Goal: Use online tool/utility: Utilize a website feature to perform a specific function

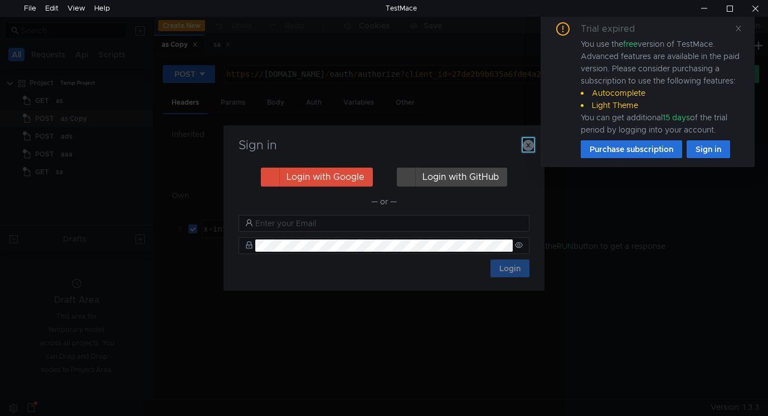
click at [529, 143] on icon "button" at bounding box center [528, 145] width 11 height 11
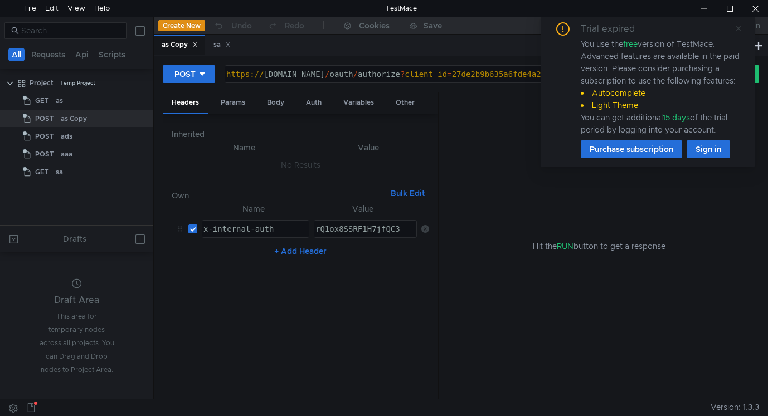
click at [740, 28] on icon at bounding box center [738, 29] width 8 height 8
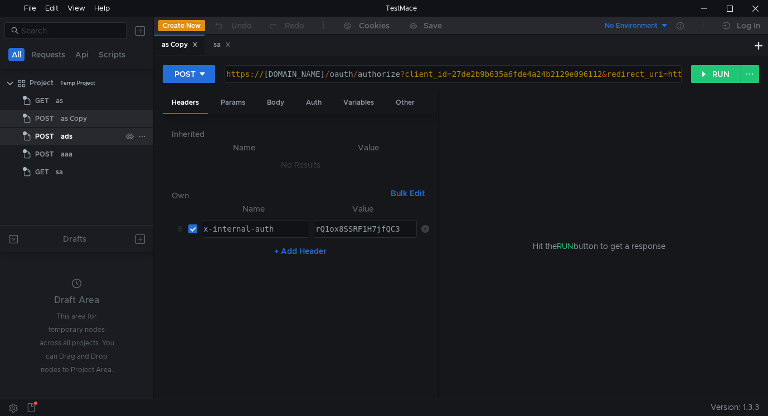
click at [47, 129] on span "POST" at bounding box center [44, 136] width 19 height 17
click at [47, 135] on span "POST" at bounding box center [44, 136] width 19 height 17
click at [51, 115] on span "POST" at bounding box center [44, 118] width 19 height 17
click at [215, 45] on div "sa" at bounding box center [221, 45] width 17 height 12
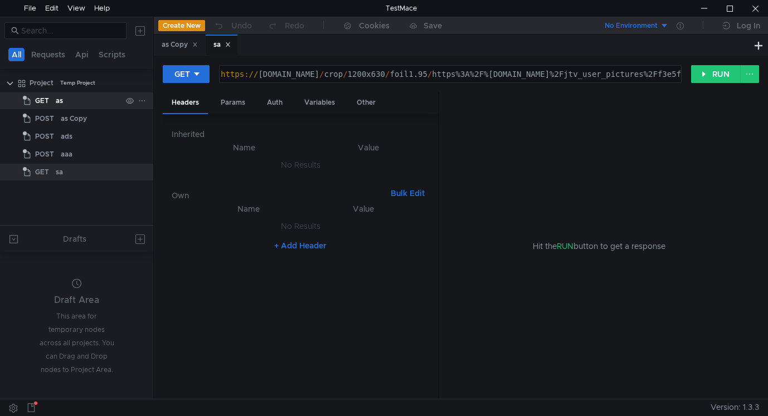
click at [47, 101] on span "GET" at bounding box center [42, 100] width 14 height 17
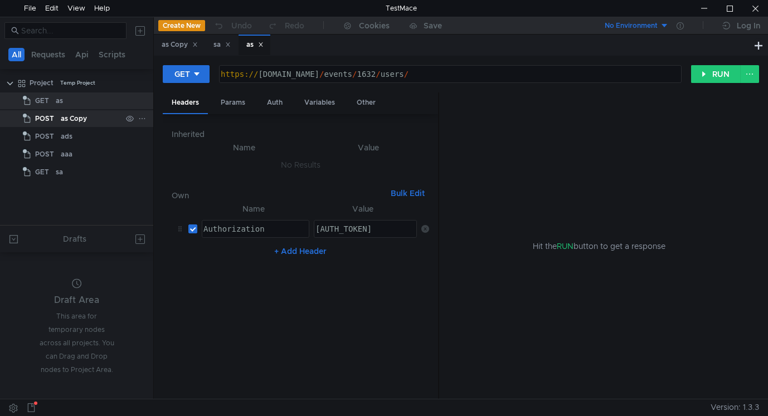
click at [46, 122] on span "POST" at bounding box center [44, 118] width 19 height 17
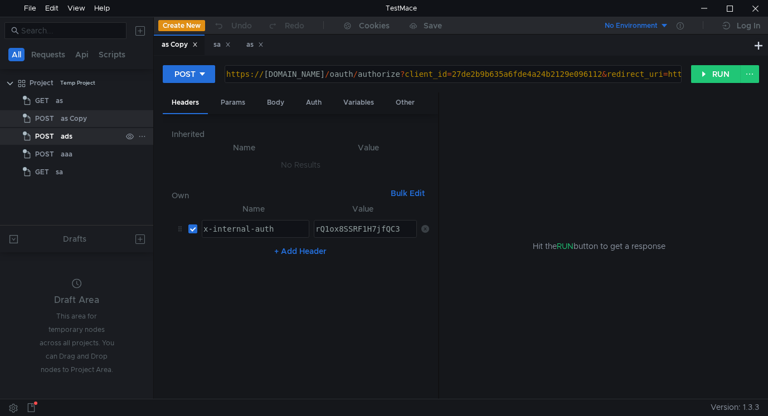
click at [46, 137] on span "POST" at bounding box center [44, 136] width 19 height 17
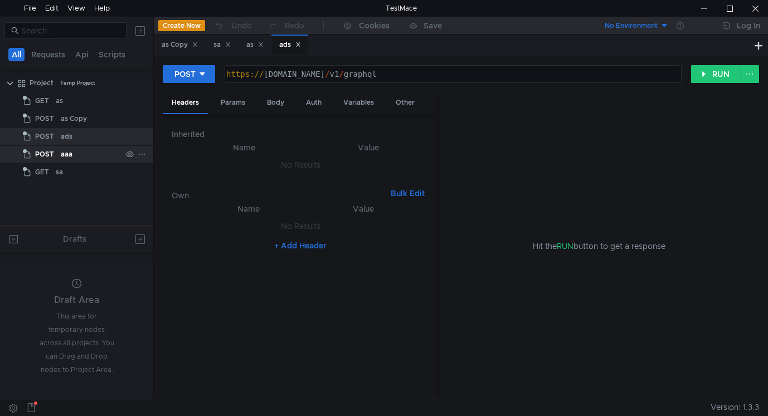
click at [44, 152] on span "POST" at bounding box center [44, 154] width 19 height 17
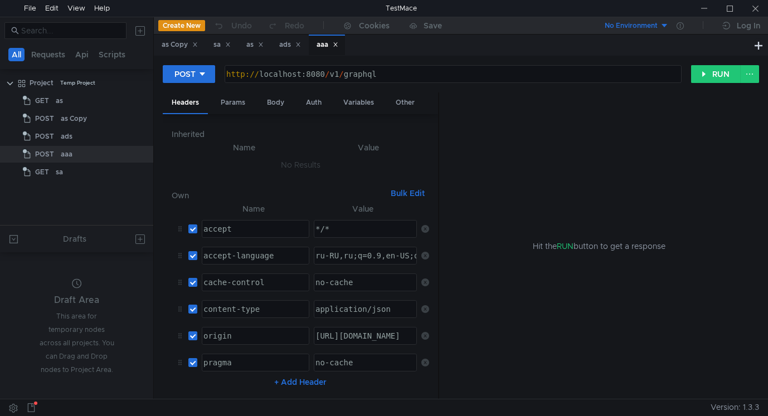
click at [740, 258] on div "Hit the RUN button to get a response" at bounding box center [598, 246] width 293 height 308
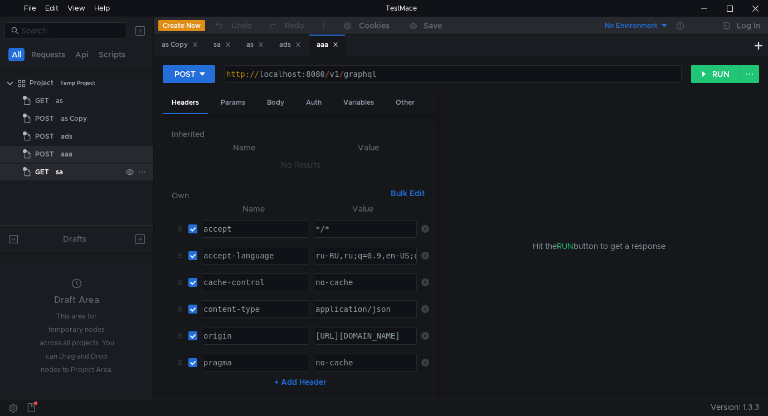
click at [28, 171] on clr-icon at bounding box center [27, 172] width 9 height 9
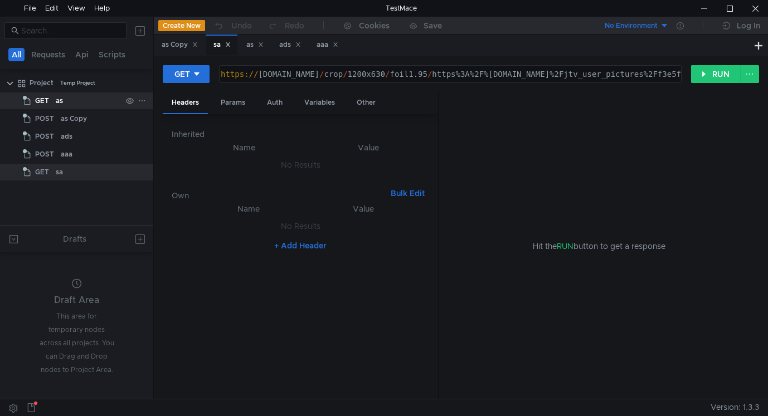
click at [58, 98] on div "as" at bounding box center [59, 100] width 7 height 17
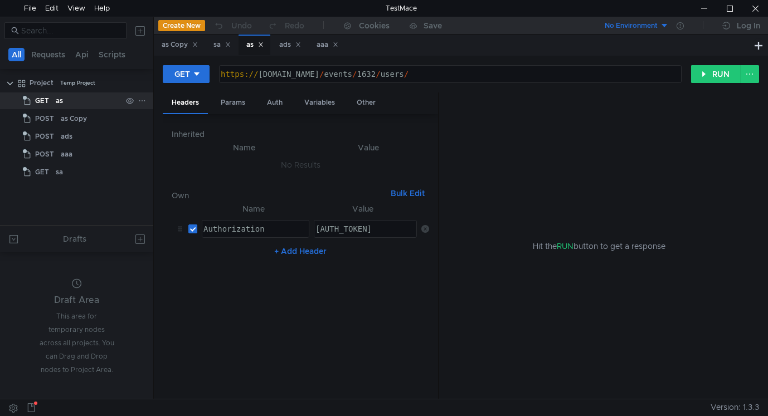
click at [53, 102] on app-tree-icon "GET" at bounding box center [39, 100] width 33 height 17
click at [57, 117] on app-tree-icon "POST" at bounding box center [42, 118] width 38 height 17
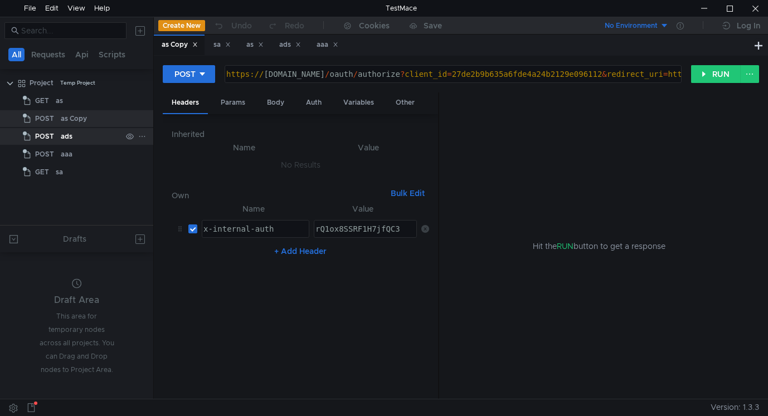
click at [51, 138] on span "POST" at bounding box center [44, 136] width 19 height 17
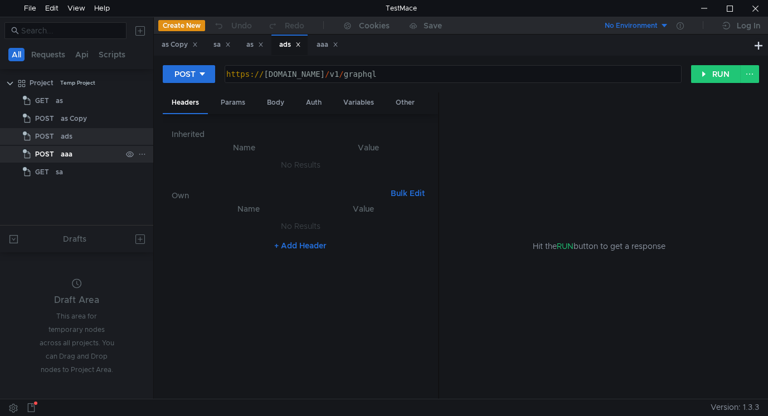
click at [45, 154] on span "POST" at bounding box center [44, 154] width 19 height 17
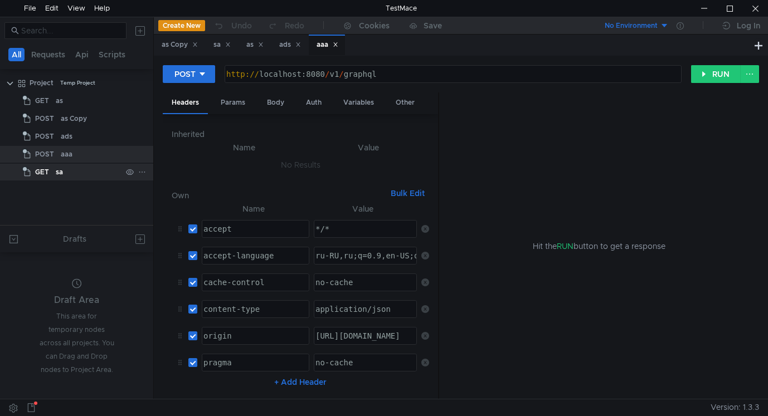
click at [45, 178] on span "GET" at bounding box center [42, 172] width 14 height 17
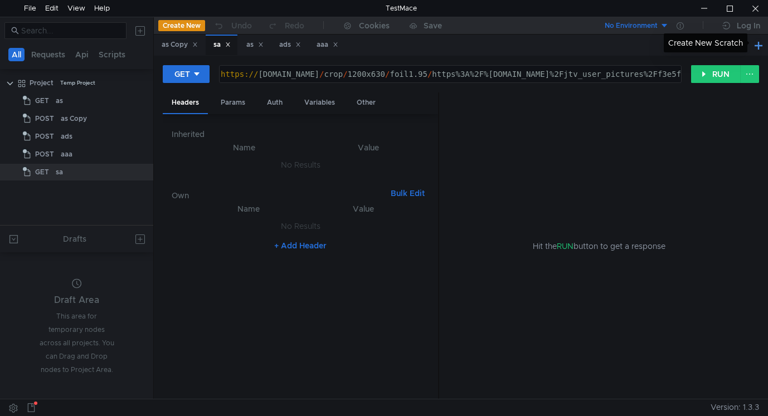
click at [762, 45] on button at bounding box center [757, 44] width 13 height 13
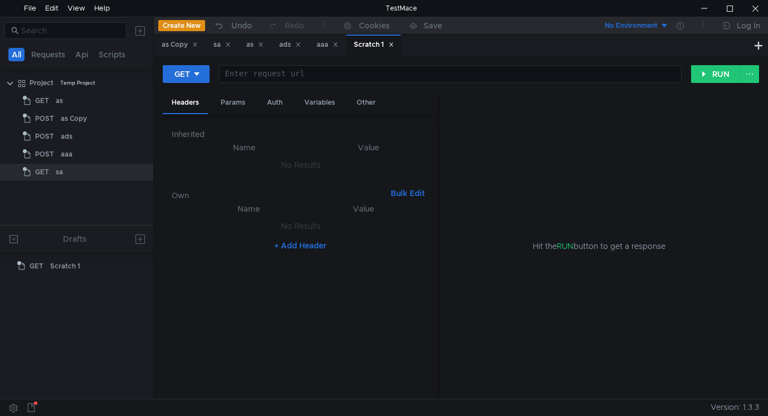
click at [378, 76] on div at bounding box center [448, 83] width 461 height 27
paste textarea "/v1/flow/convertNavattic"
type textarea "/v1/flow/convertNavattic"
click at [187, 72] on div "GET" at bounding box center [182, 74] width 16 height 12
click at [189, 117] on li "POST" at bounding box center [187, 115] width 48 height 18
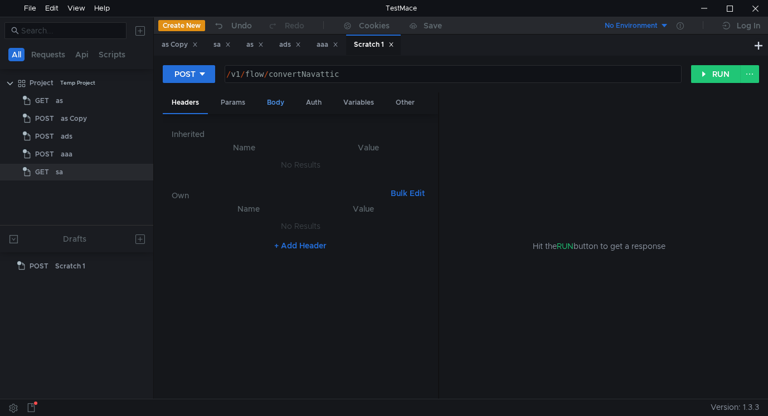
click at [276, 101] on div "Body" at bounding box center [275, 102] width 35 height 21
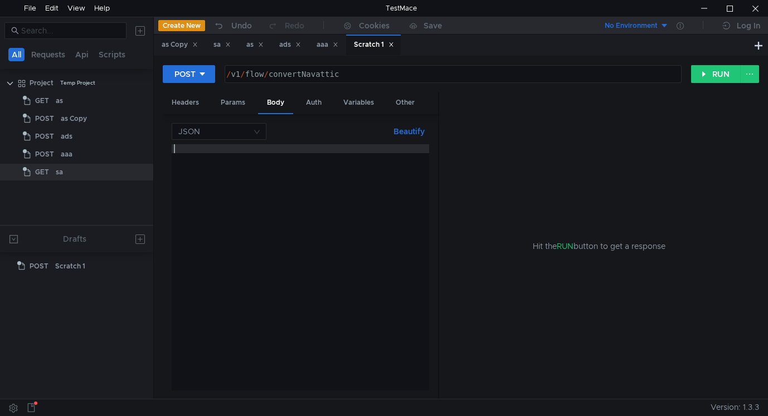
click at [245, 250] on div at bounding box center [300, 276] width 257 height 264
paste textarea "}"
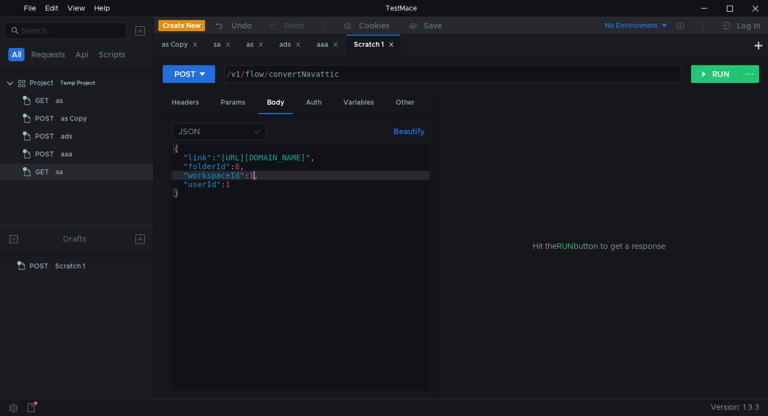
click at [255, 173] on div "{ "link" : "[URL][DOMAIN_NAME]" , "folderId" : 8 , "workspaceId" : 1 , "userId"…" at bounding box center [359, 274] width 374 height 260
click at [258, 174] on div "{ "link" : "[URL][DOMAIN_NAME]" , "folderId" : 8 , "workspaceId" : 1 , "userId"…" at bounding box center [359, 274] width 374 height 260
paste textarea "475"
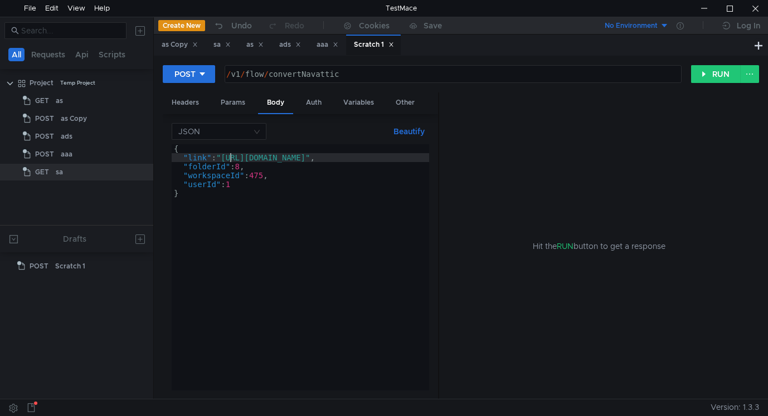
click at [230, 158] on div "{ "link" : "[URL][DOMAIN_NAME]" , "folderId" : 8 , "workspaceId" : 475 , "userI…" at bounding box center [359, 274] width 374 height 260
click at [226, 155] on div "{ "link" : "[URL][DOMAIN_NAME]" , "folderId" : 8 , "workspaceId" : 475 , "userI…" at bounding box center [359, 274] width 374 height 260
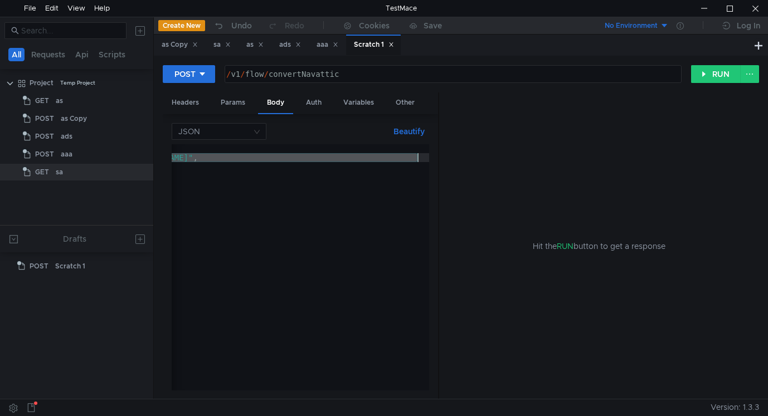
paste textarea "[DOMAIN_NAME][URL]"
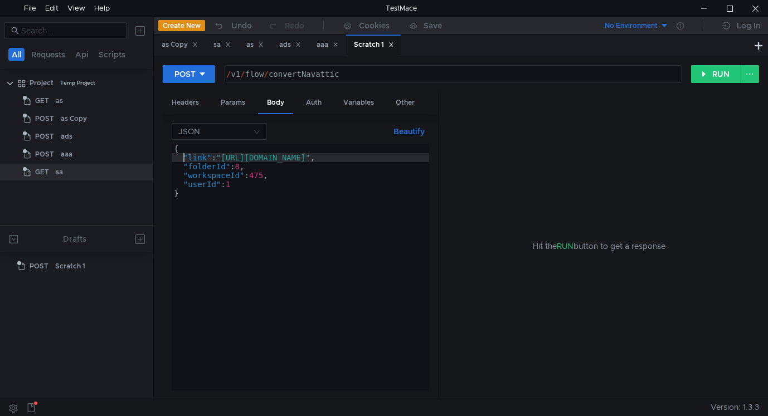
click at [328, 155] on div "{ "link" : "[URL][DOMAIN_NAME]" , "folderId" : 8 , "workspaceId" : 475 , "userI…" at bounding box center [300, 276] width 257 height 264
click at [243, 164] on div "{ "link" : "[URL][DOMAIN_NAME]" , "folderId" : 8 , "workspaceId" : 475 , "userI…" at bounding box center [300, 276] width 257 height 264
paste textarea "95302"
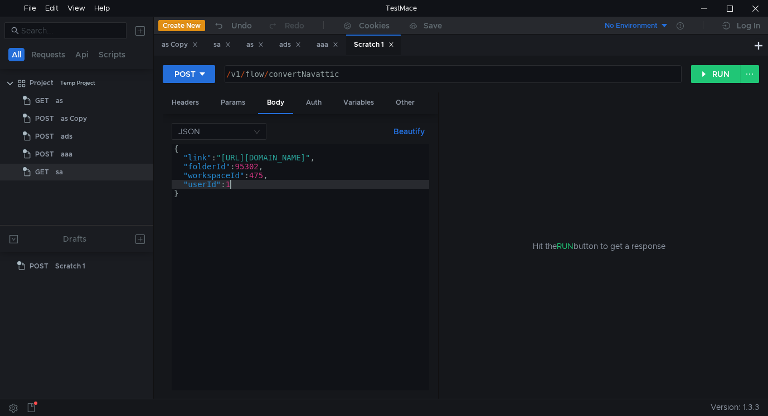
drag, startPoint x: 232, startPoint y: 182, endPoint x: 243, endPoint y: 188, distance: 12.5
click at [234, 183] on div "{ "link" : "[URL][DOMAIN_NAME]" , "folderId" : 95302 , "workspaceId" : 475 , "u…" at bounding box center [300, 276] width 257 height 264
type textarea ""userId": 9"
click at [705, 67] on button "RUN" at bounding box center [716, 74] width 50 height 18
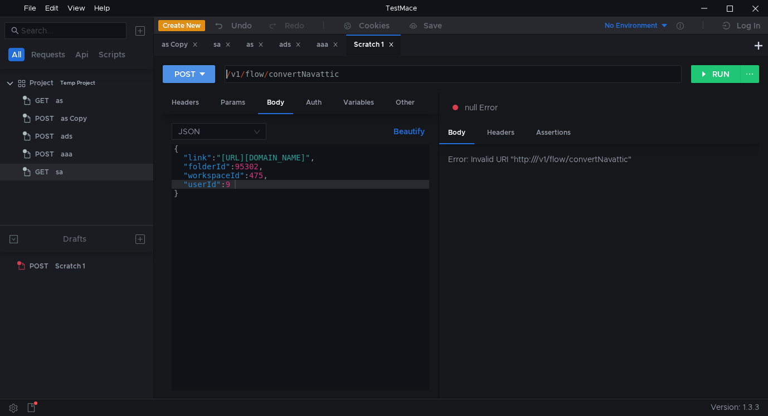
drag, startPoint x: 229, startPoint y: 73, endPoint x: 205, endPoint y: 72, distance: 24.0
click at [205, 72] on div "POST /v1/flow/convertNavattic / v1 / flow / convertNavattic ההההההההההההההההההה…" at bounding box center [427, 74] width 528 height 19
drag, startPoint x: 233, startPoint y: 72, endPoint x: 211, endPoint y: 70, distance: 21.8
click at [211, 70] on div "POST /v1/flow/convertNavattic / v1 / flow / convertNavattic ההההההההההההההההההה…" at bounding box center [427, 74] width 528 height 19
paste textarea "[URL][DOMAIN_NAME]"
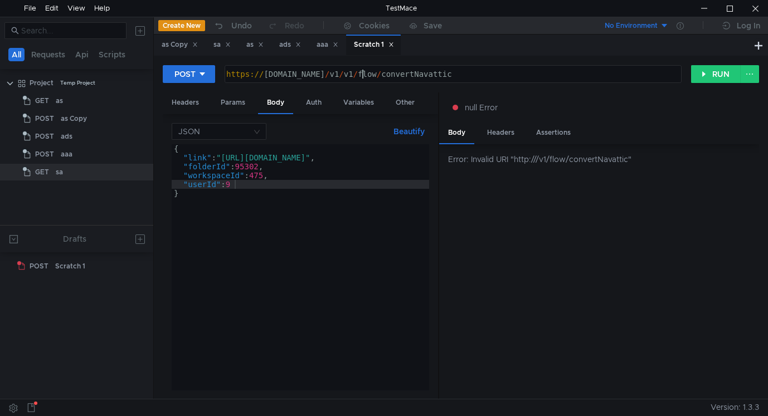
click at [373, 73] on div "https:// [DOMAIN_NAME] / v1 / v1 / flow / convertNavattic" at bounding box center [452, 83] width 456 height 27
click at [369, 69] on div "https:// [DOMAIN_NAME] / v1 // flow / convertNavattic" at bounding box center [453, 74] width 456 height 17
type textarea "[URL][DOMAIN_NAME]"
click at [715, 75] on button "RUN" at bounding box center [716, 74] width 50 height 18
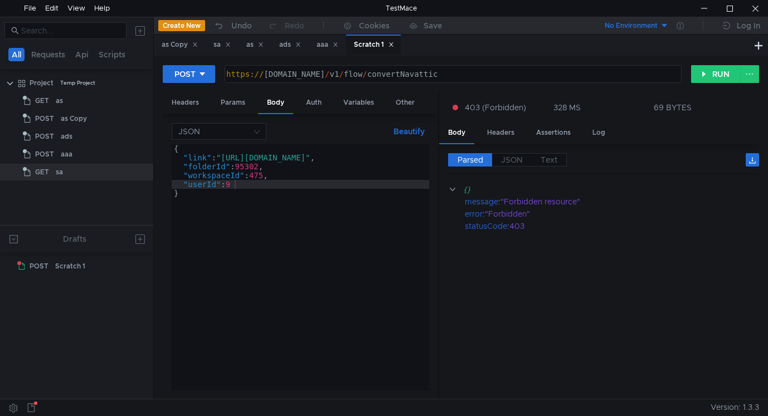
click at [369, 76] on div "https:// [DOMAIN_NAME] / v1 / flow / convertNavattic" at bounding box center [452, 83] width 456 height 27
click at [368, 76] on div "https:// [DOMAIN_NAME] / v1 / flow / convertNavattic" at bounding box center [452, 83] width 456 height 27
click at [402, 72] on div "https:// [DOMAIN_NAME] / v1 / flow / convertNavattic" at bounding box center [452, 83] width 456 height 27
click at [402, 71] on div "https:// [DOMAIN_NAME] / v1 / flow / convertNavattic" at bounding box center [452, 83] width 456 height 27
click at [402, 71] on div "https:// [DOMAIN_NAME] / v1 / flow / convertNavattic" at bounding box center [453, 74] width 456 height 17
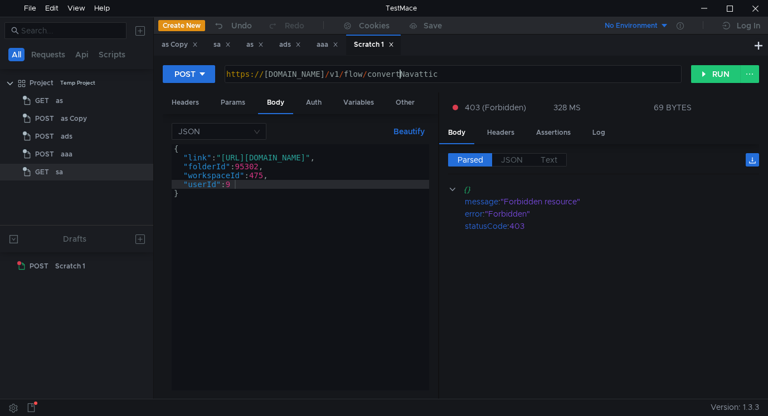
click at [402, 71] on div "https:// [DOMAIN_NAME] / v1 / flow / convertNavattic" at bounding box center [452, 83] width 456 height 27
click at [186, 104] on div "Headers" at bounding box center [185, 102] width 45 height 21
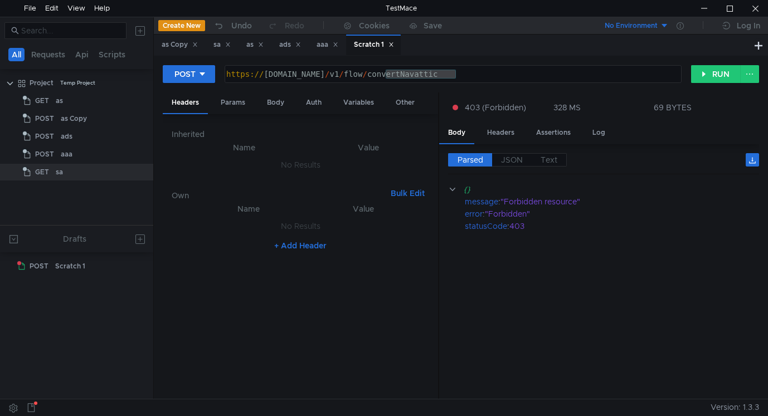
click at [305, 250] on button "+ Add Header" at bounding box center [300, 245] width 61 height 13
click at [358, 230] on div at bounding box center [364, 238] width 103 height 27
paste textarea "rQ1ox8SSRF1H7jfQC3"
type textarea "rQ1ox8SSRF1H7jfQC3"
click at [238, 231] on div at bounding box center [254, 238] width 106 height 27
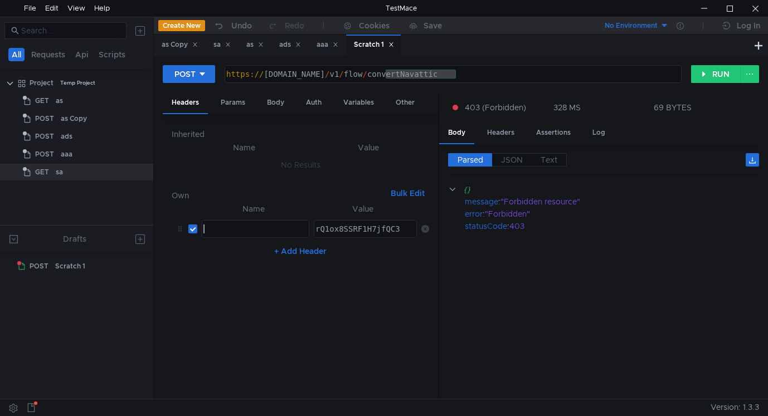
paste textarea "x-internal-auth"
type textarea "x-internal-auth"
click at [706, 67] on button "RUN" at bounding box center [716, 74] width 50 height 18
